Goal: Information Seeking & Learning: Understand process/instructions

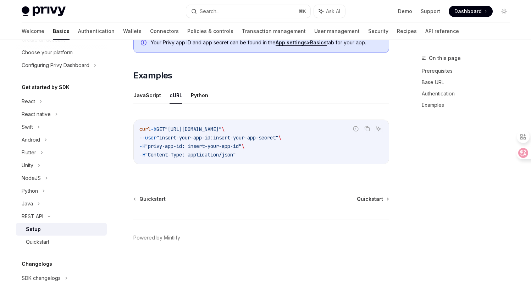
scroll to position [122, 0]
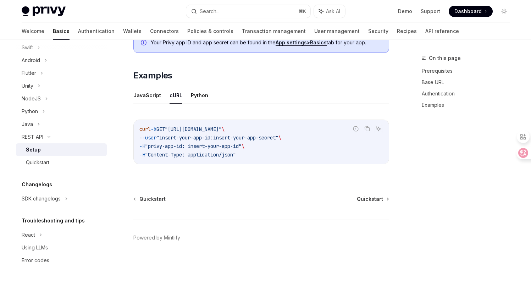
click at [52, 149] on div "Setup" at bounding box center [64, 149] width 77 height 9
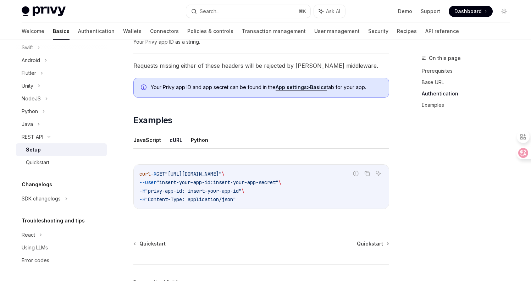
scroll to position [298, 0]
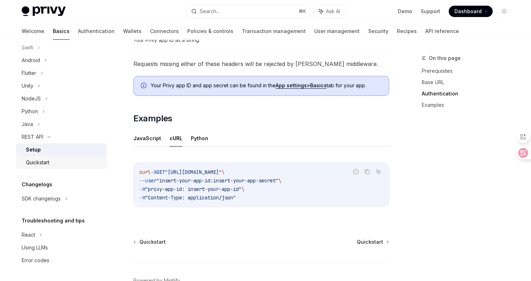
click at [59, 165] on div "Quickstart" at bounding box center [64, 162] width 77 height 9
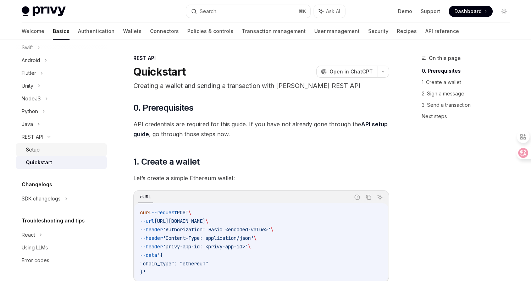
click at [39, 153] on div "Setup" at bounding box center [64, 149] width 77 height 9
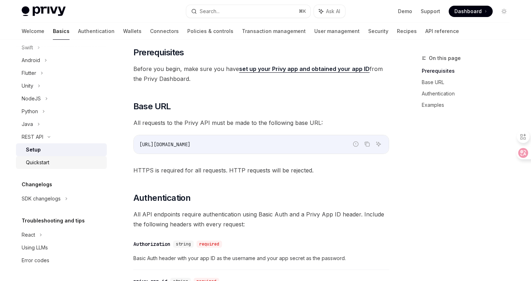
scroll to position [79, 0]
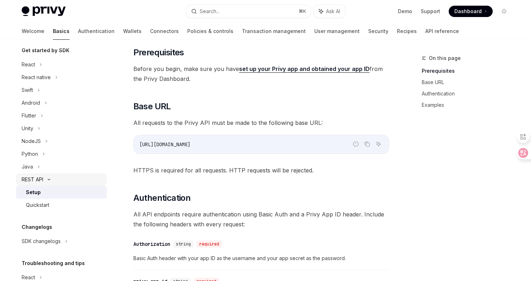
click at [35, 179] on div "REST API" at bounding box center [33, 179] width 22 height 9
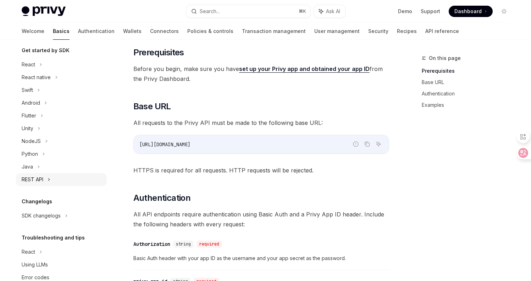
click at [45, 177] on div "REST API" at bounding box center [61, 179] width 91 height 13
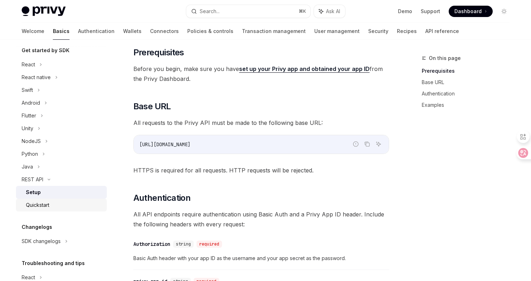
click at [46, 205] on div "Quickstart" at bounding box center [37, 205] width 23 height 9
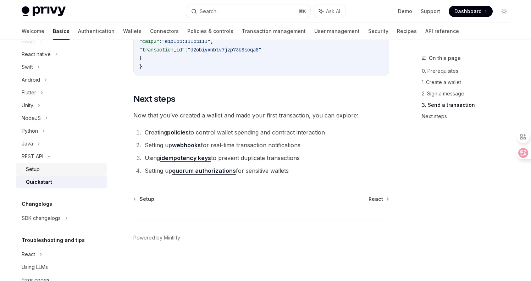
scroll to position [122, 0]
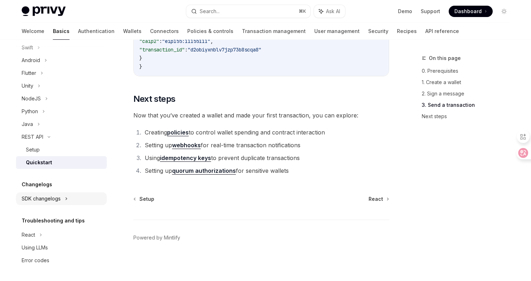
click at [65, 200] on icon at bounding box center [66, 198] width 3 height 9
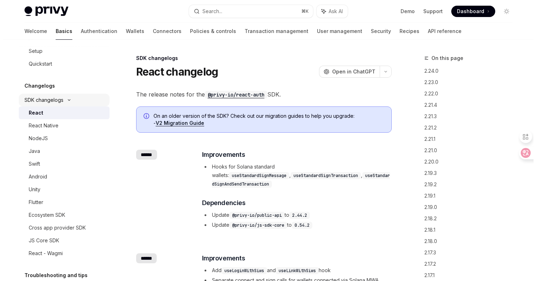
scroll to position [250, 0]
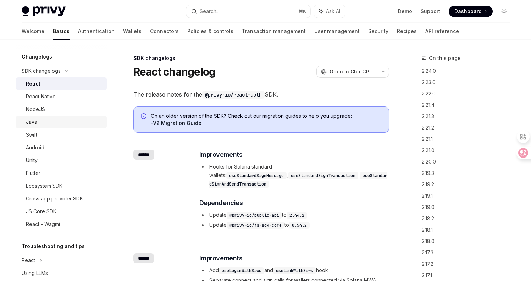
click at [45, 125] on div "Java" at bounding box center [64, 122] width 77 height 9
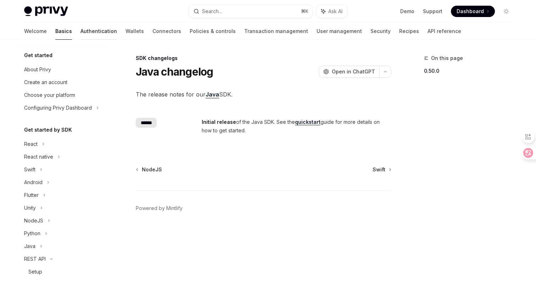
click at [81, 33] on link "Authentication" at bounding box center [99, 31] width 37 height 17
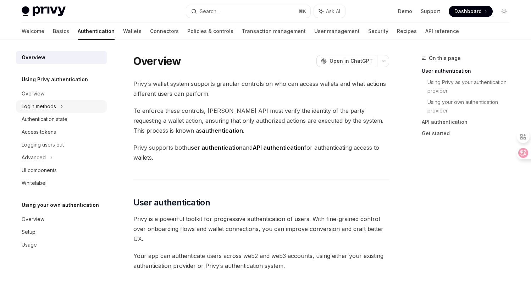
click at [62, 108] on icon at bounding box center [61, 106] width 3 height 9
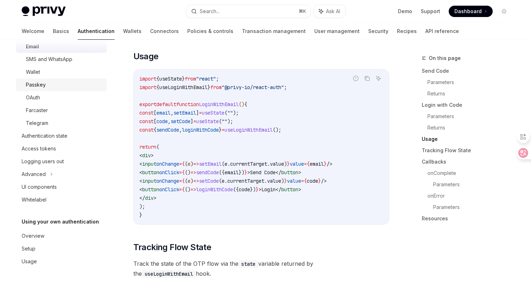
scroll to position [74, 0]
click at [37, 100] on div "OAuth" at bounding box center [33, 96] width 14 height 9
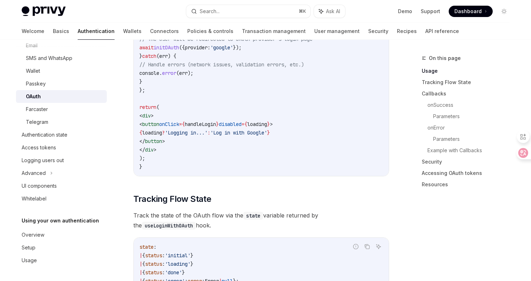
scroll to position [553, 0]
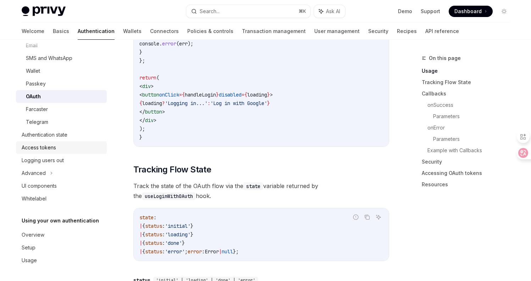
click at [55, 144] on div "Access tokens" at bounding box center [39, 147] width 34 height 9
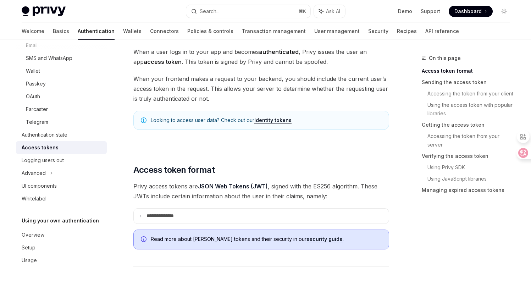
scroll to position [85, 0]
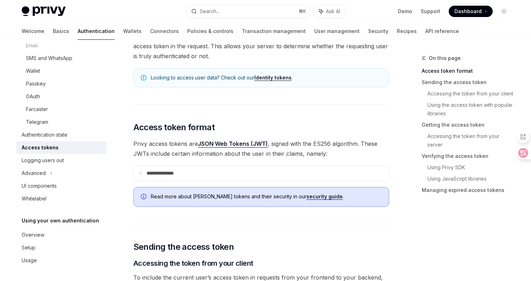
click at [240, 145] on link "JSON Web Tokens (JWT)" at bounding box center [233, 143] width 70 height 7
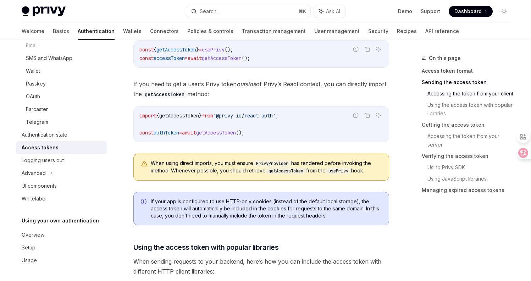
scroll to position [386, 0]
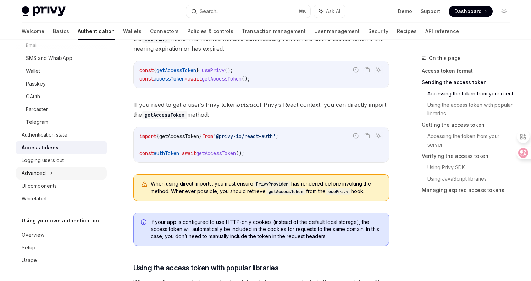
click at [51, 172] on icon at bounding box center [51, 173] width 3 height 9
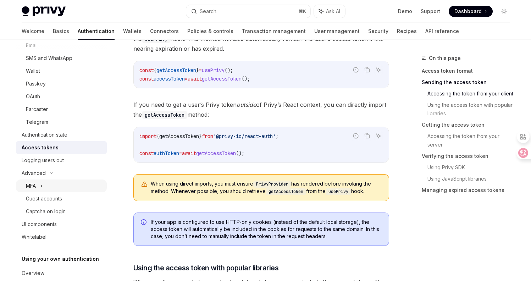
click at [43, 187] on icon at bounding box center [41, 186] width 3 height 9
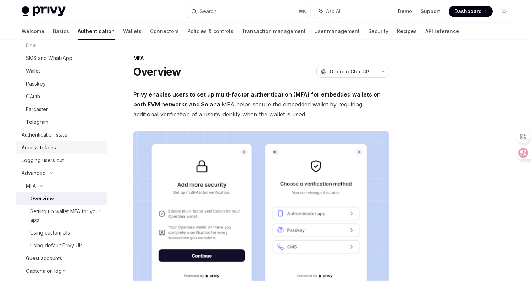
click at [56, 152] on link "Access tokens" at bounding box center [61, 147] width 91 height 13
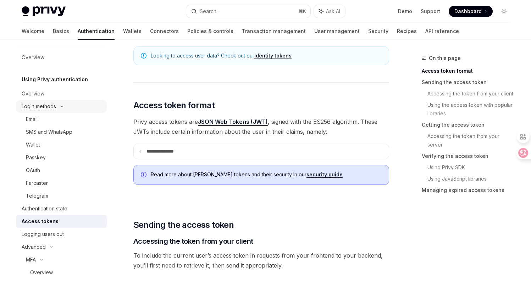
scroll to position [85, 0]
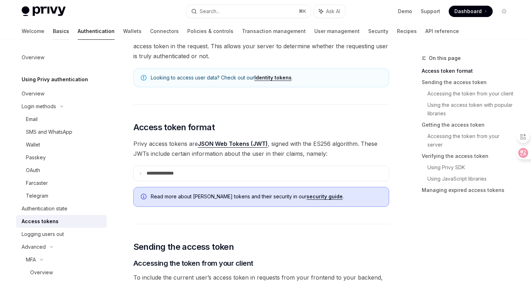
click at [53, 32] on link "Basics" at bounding box center [61, 31] width 16 height 17
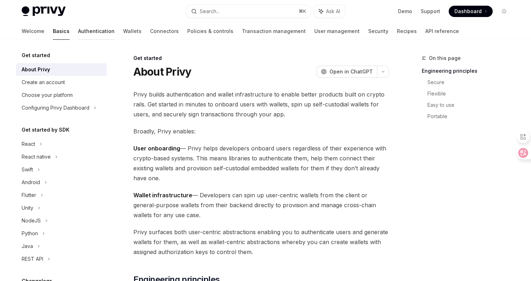
click at [78, 33] on link "Authentication" at bounding box center [96, 31] width 37 height 17
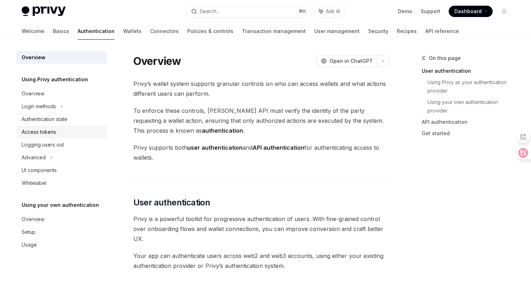
click at [50, 133] on div "Access tokens" at bounding box center [39, 132] width 34 height 9
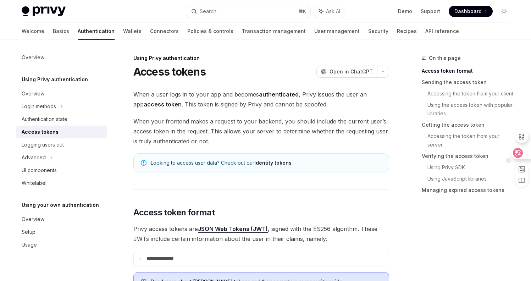
click at [520, 152] on icon at bounding box center [518, 153] width 10 height 10
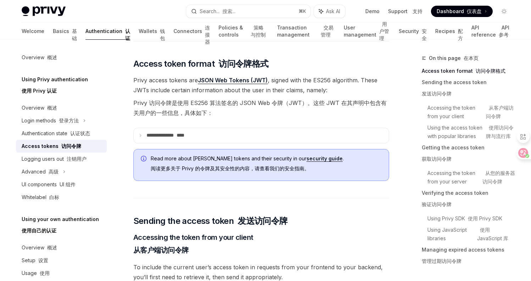
scroll to position [213, 0]
click at [140, 135] on icon at bounding box center [141, 135] width 4 height 4
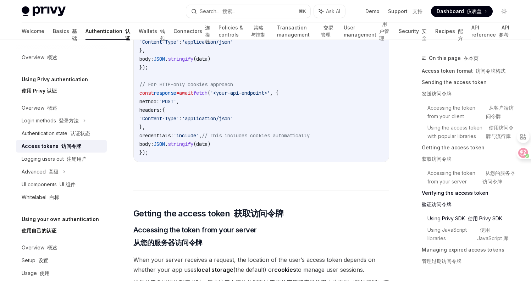
scroll to position [1400, 0]
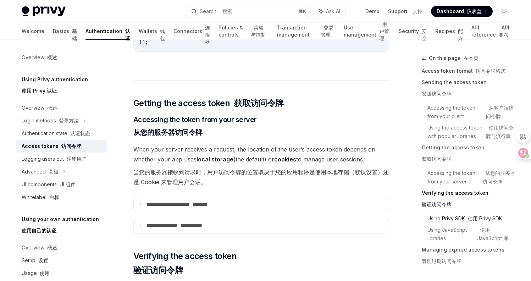
click at [178, 160] on span "When your server receives a request, the location of the user’s access token de…" at bounding box center [261, 166] width 256 height 45
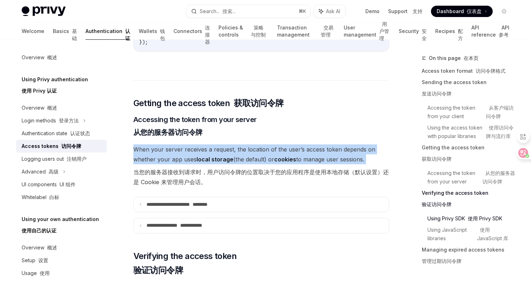
click at [178, 160] on span "When your server receives a request, the location of the user’s access token de…" at bounding box center [261, 166] width 256 height 45
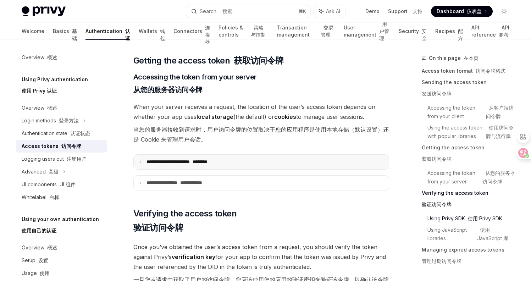
click at [139, 164] on icon at bounding box center [141, 162] width 4 height 4
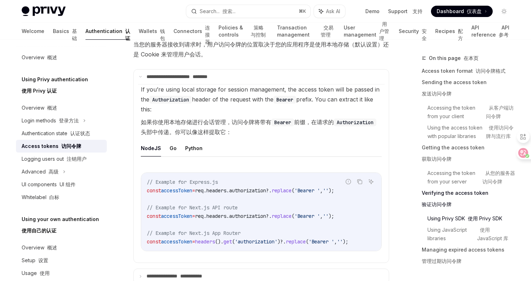
scroll to position [1528, 0]
click at [173, 156] on button "Go" at bounding box center [173, 148] width 7 height 17
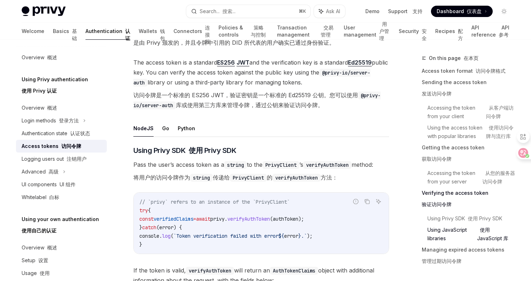
scroll to position [1825, 0]
click at [165, 136] on button "Go" at bounding box center [165, 128] width 7 height 17
type textarea "*"
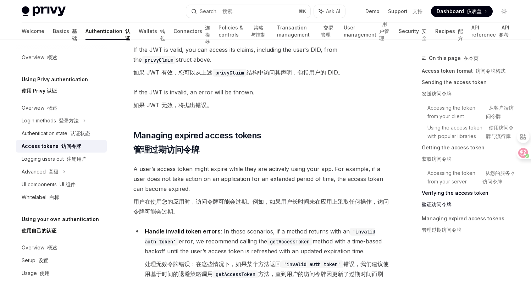
scroll to position [2603, 0]
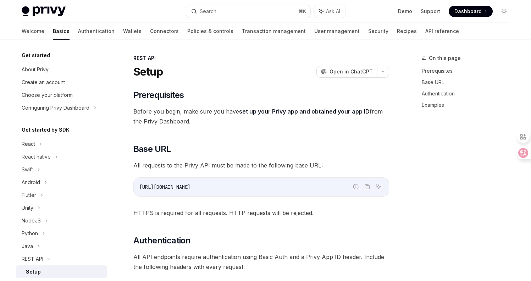
scroll to position [341, 0]
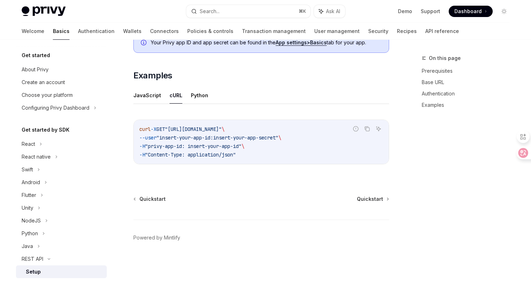
click at [377, 203] on div "Quickstart Quickstart Powered by Mintlify" at bounding box center [261, 237] width 256 height 85
click at [377, 199] on span "Quickstart" at bounding box center [370, 198] width 26 height 7
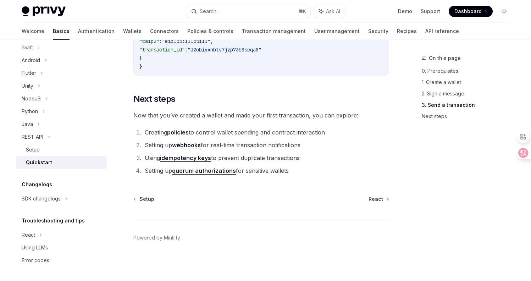
scroll to position [971, 0]
click at [64, 198] on div "SDK changelogs" at bounding box center [61, 198] width 91 height 13
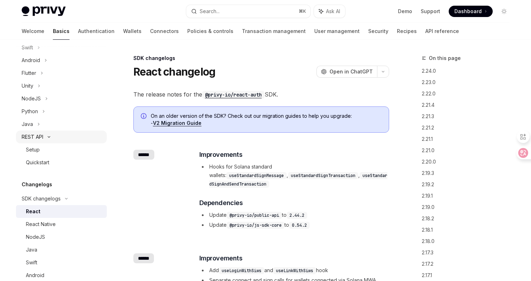
click at [33, 136] on div "REST API" at bounding box center [33, 137] width 22 height 9
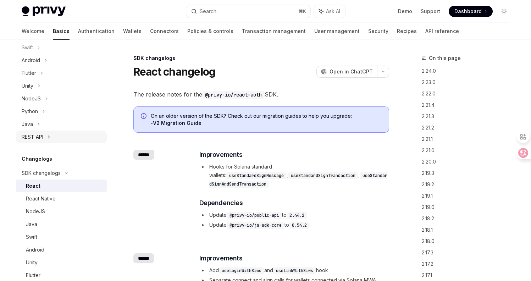
click at [31, 136] on div "REST API" at bounding box center [33, 137] width 22 height 9
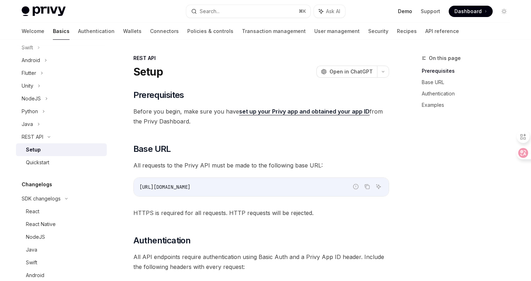
click at [405, 12] on link "Demo" at bounding box center [405, 11] width 14 height 7
click at [432, 94] on link "Authentication" at bounding box center [469, 93] width 94 height 11
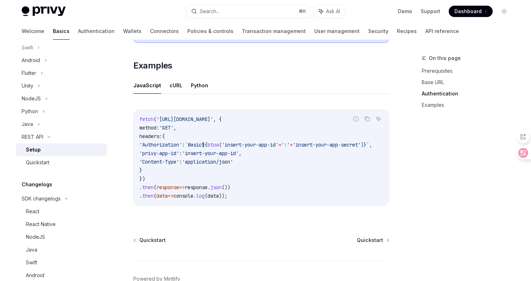
scroll to position [351, 0]
click at [78, 32] on link "Authentication" at bounding box center [96, 31] width 37 height 17
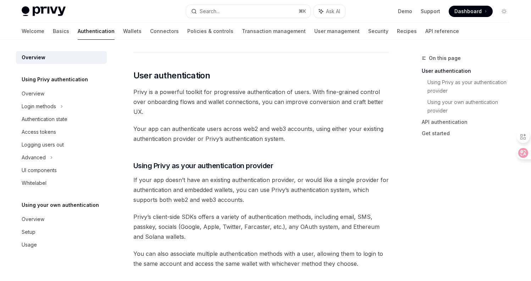
scroll to position [128, 0]
click at [35, 230] on div "Setup" at bounding box center [29, 232] width 14 height 9
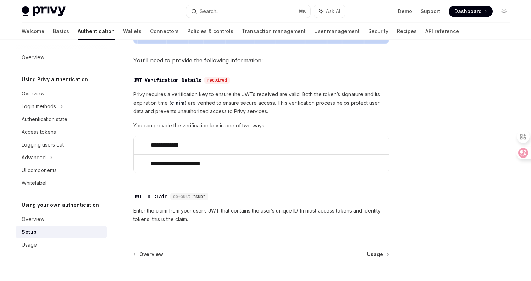
scroll to position [328, 0]
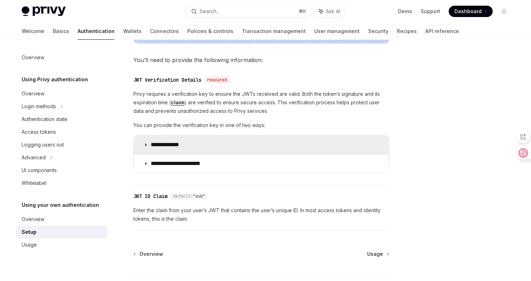
click at [147, 144] on icon at bounding box center [146, 145] width 4 height 4
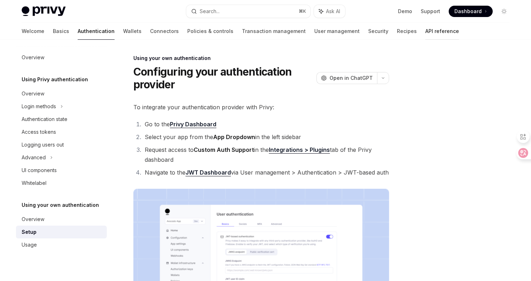
click at [425, 30] on link "API reference" at bounding box center [442, 31] width 34 height 17
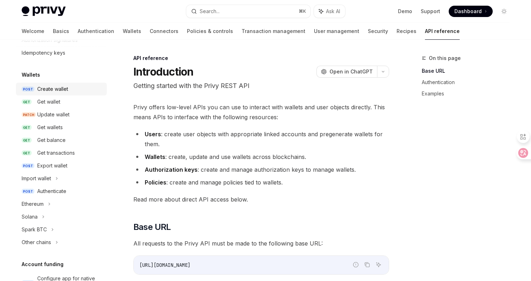
scroll to position [43, 0]
click at [45, 104] on div "Get wallet" at bounding box center [48, 101] width 23 height 9
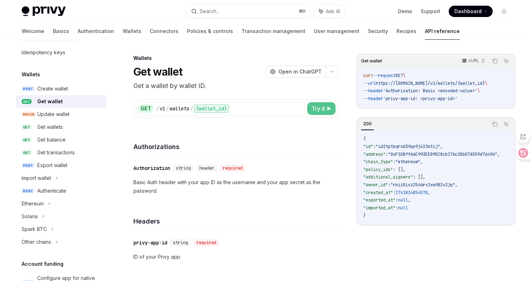
click at [323, 111] on span "Try it" at bounding box center [317, 108] width 13 height 9
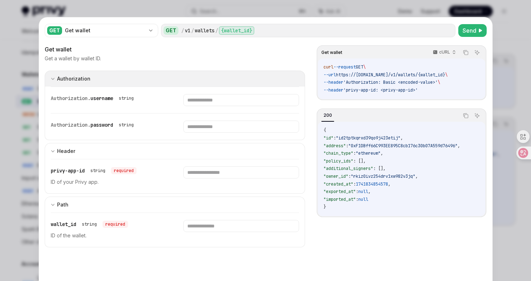
click at [54, 79] on div "Authorization" at bounding box center [71, 78] width 40 height 9
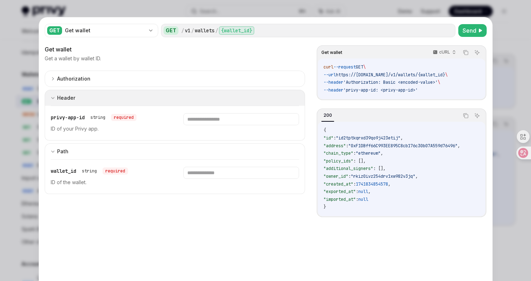
click at [52, 99] on icon "expand input section" at bounding box center [53, 98] width 4 height 4
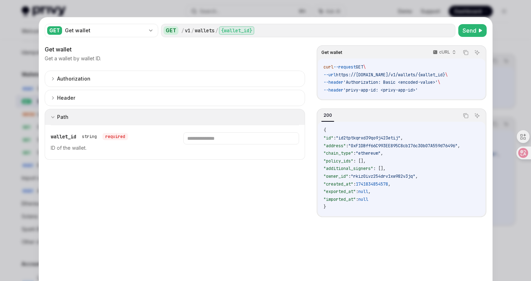
click at [52, 113] on div "Path" at bounding box center [60, 117] width 18 height 9
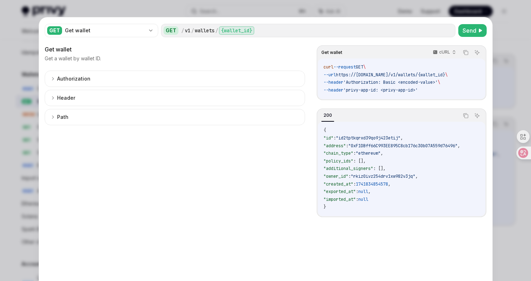
click at [13, 95] on div at bounding box center [265, 140] width 531 height 281
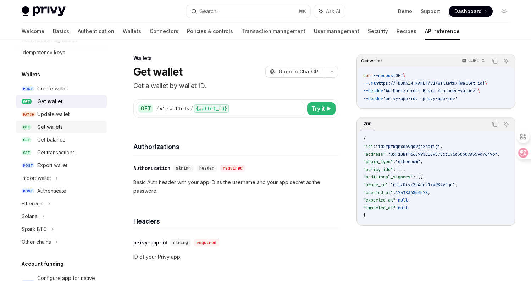
click at [72, 128] on div "Get wallets" at bounding box center [69, 127] width 65 height 9
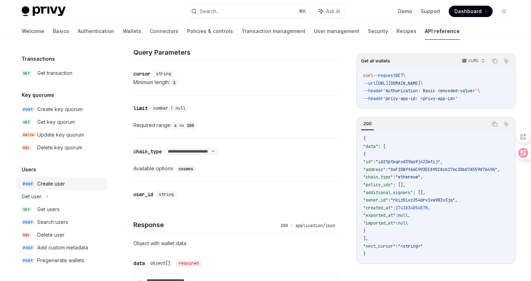
scroll to position [255, 0]
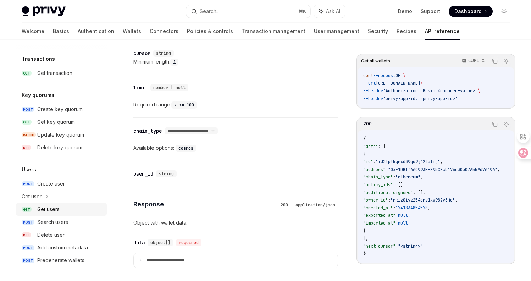
click at [50, 213] on div "Get users" at bounding box center [48, 209] width 22 height 9
type textarea "*"
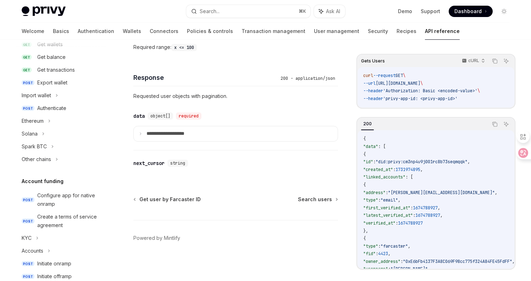
scroll to position [110, 0]
